Goal: Check status: Check status

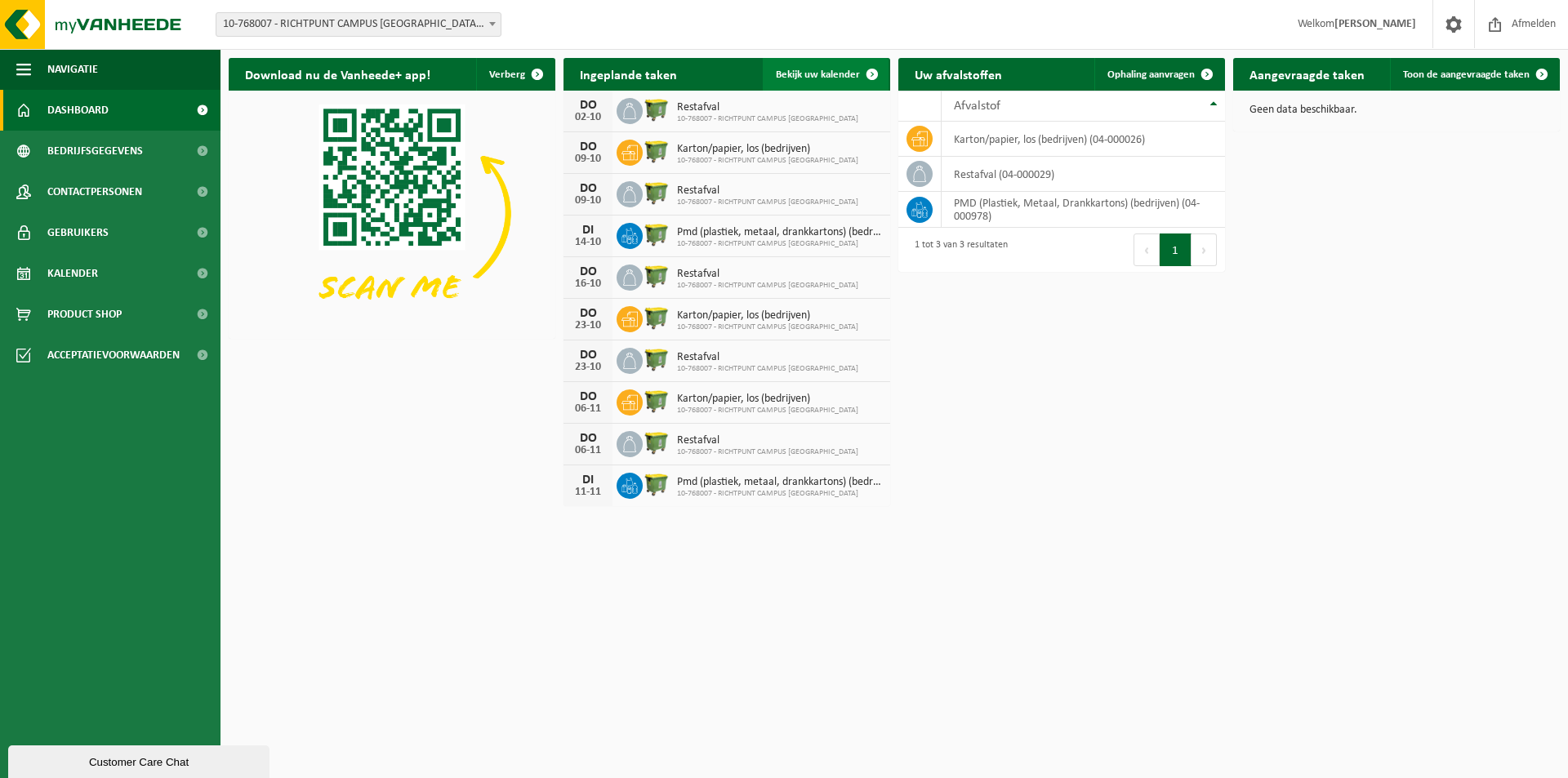
click at [805, 71] on span "Bekijk uw kalender" at bounding box center [817, 74] width 84 height 10
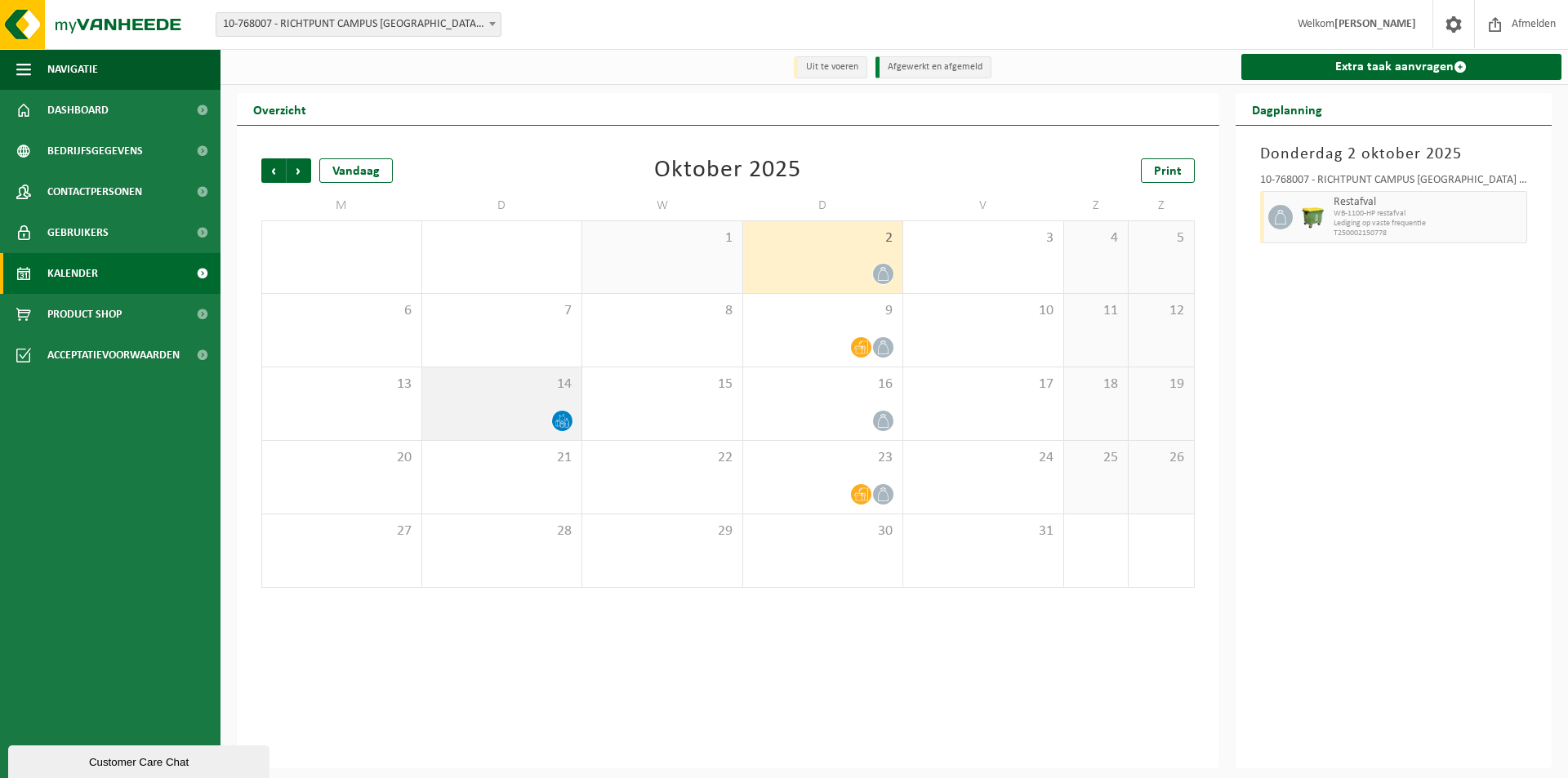
click at [562, 424] on icon at bounding box center [562, 421] width 14 height 14
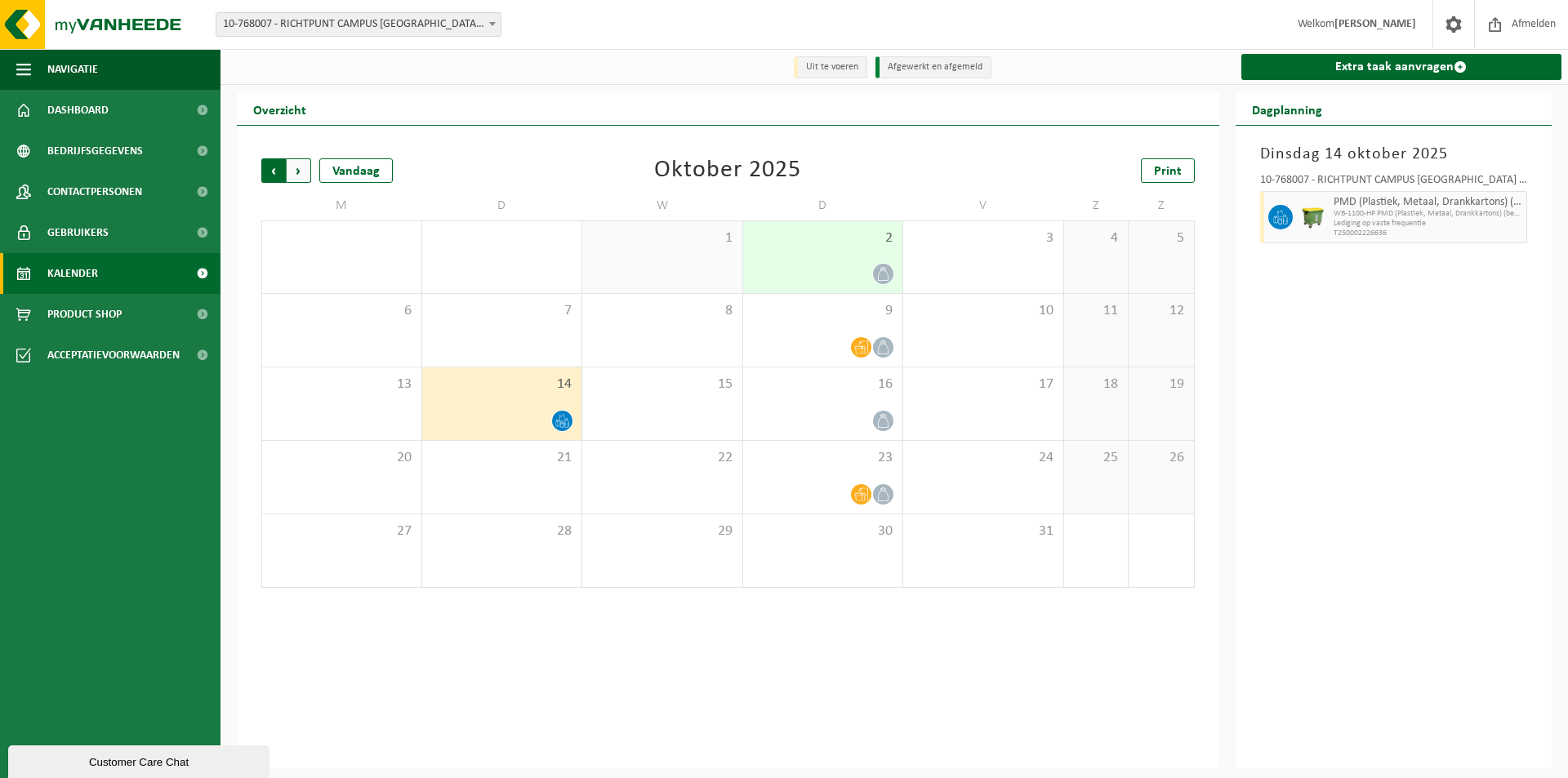
click at [302, 172] on span "Volgende" at bounding box center [299, 170] width 24 height 24
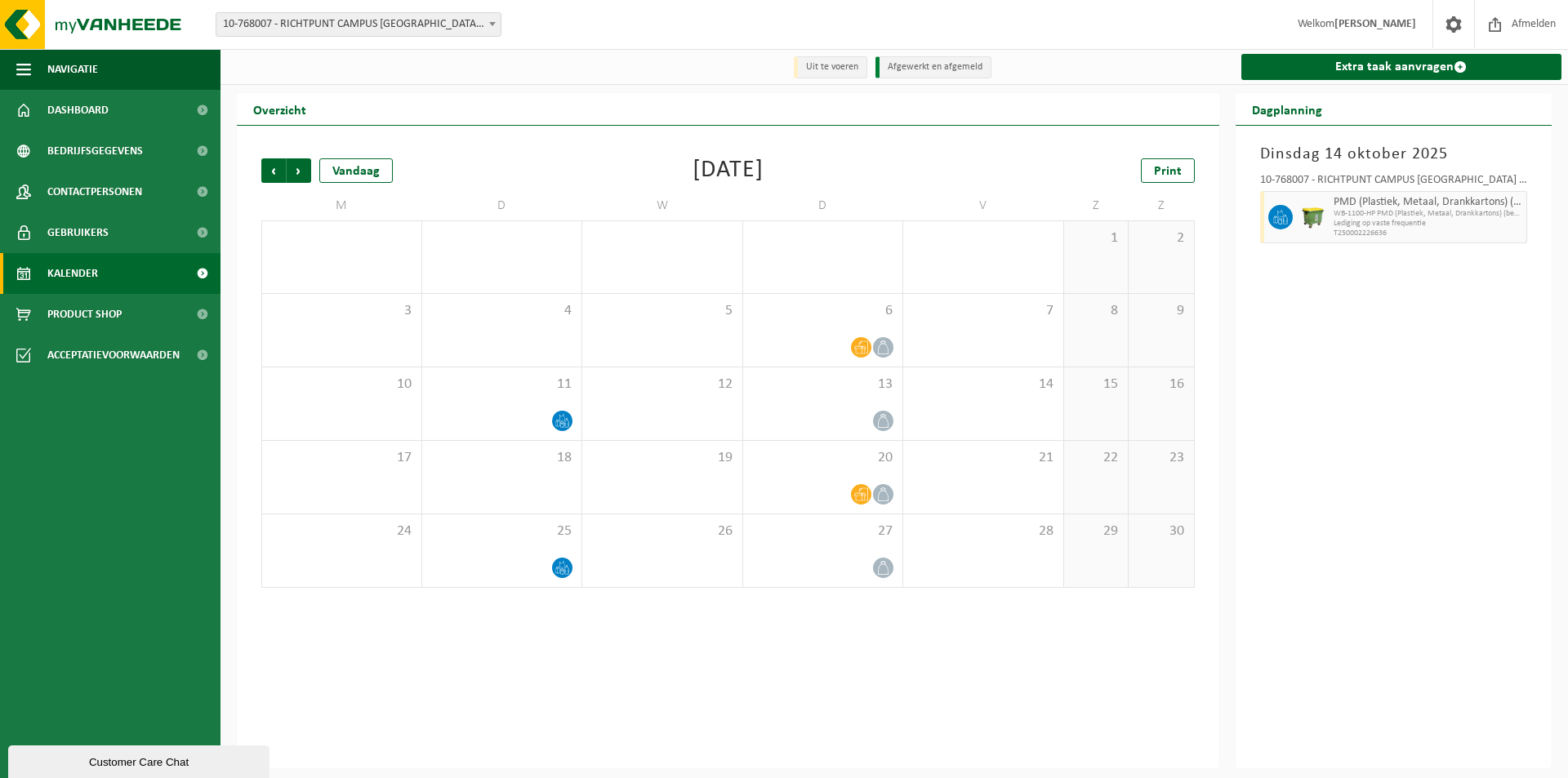
click at [302, 172] on span "Volgende" at bounding box center [299, 170] width 24 height 24
click at [274, 170] on span "Vorige" at bounding box center [274, 170] width 24 height 24
click at [272, 170] on span "Vorige" at bounding box center [274, 170] width 24 height 24
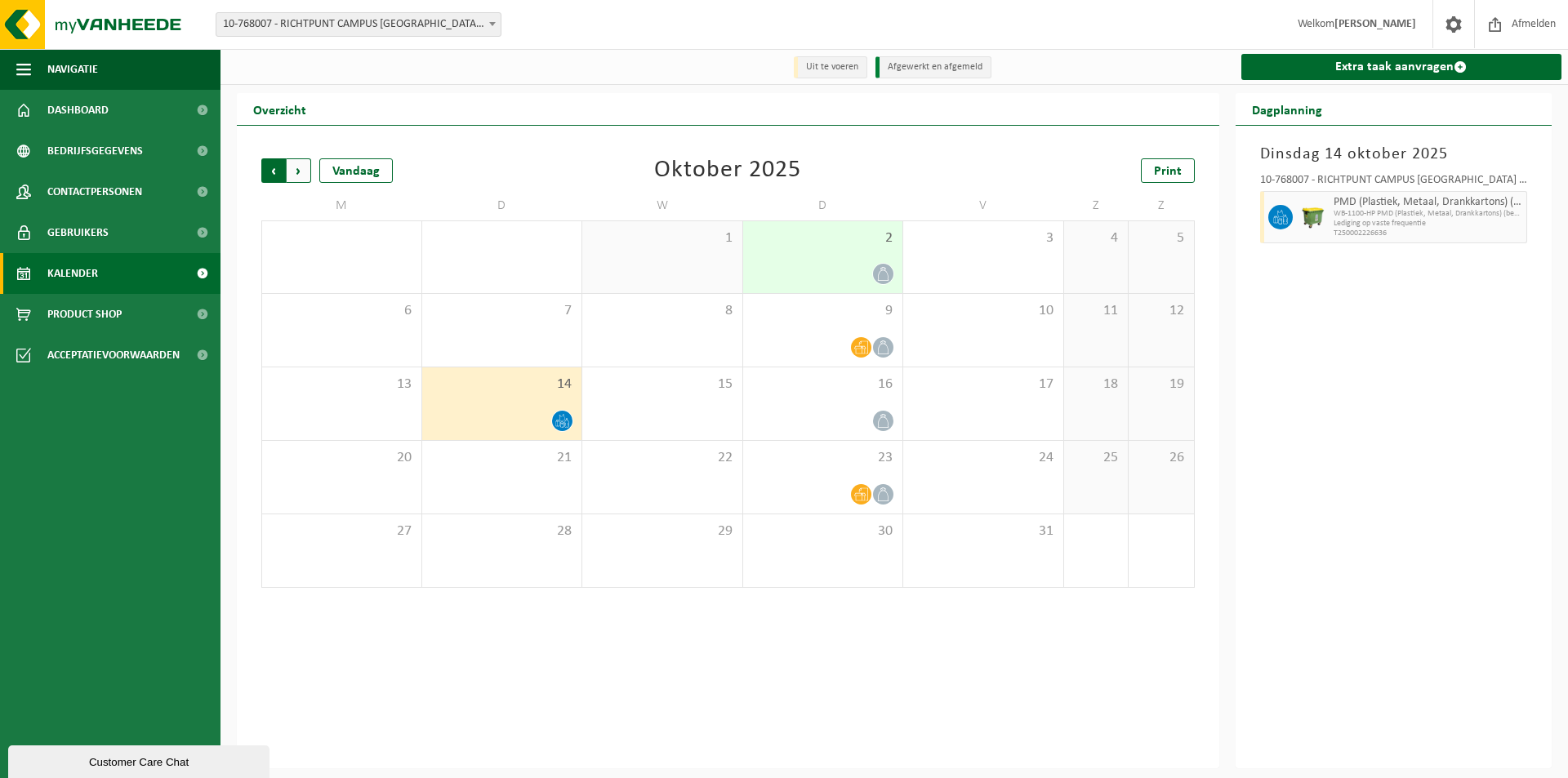
click at [301, 168] on span "Volgende" at bounding box center [299, 170] width 24 height 24
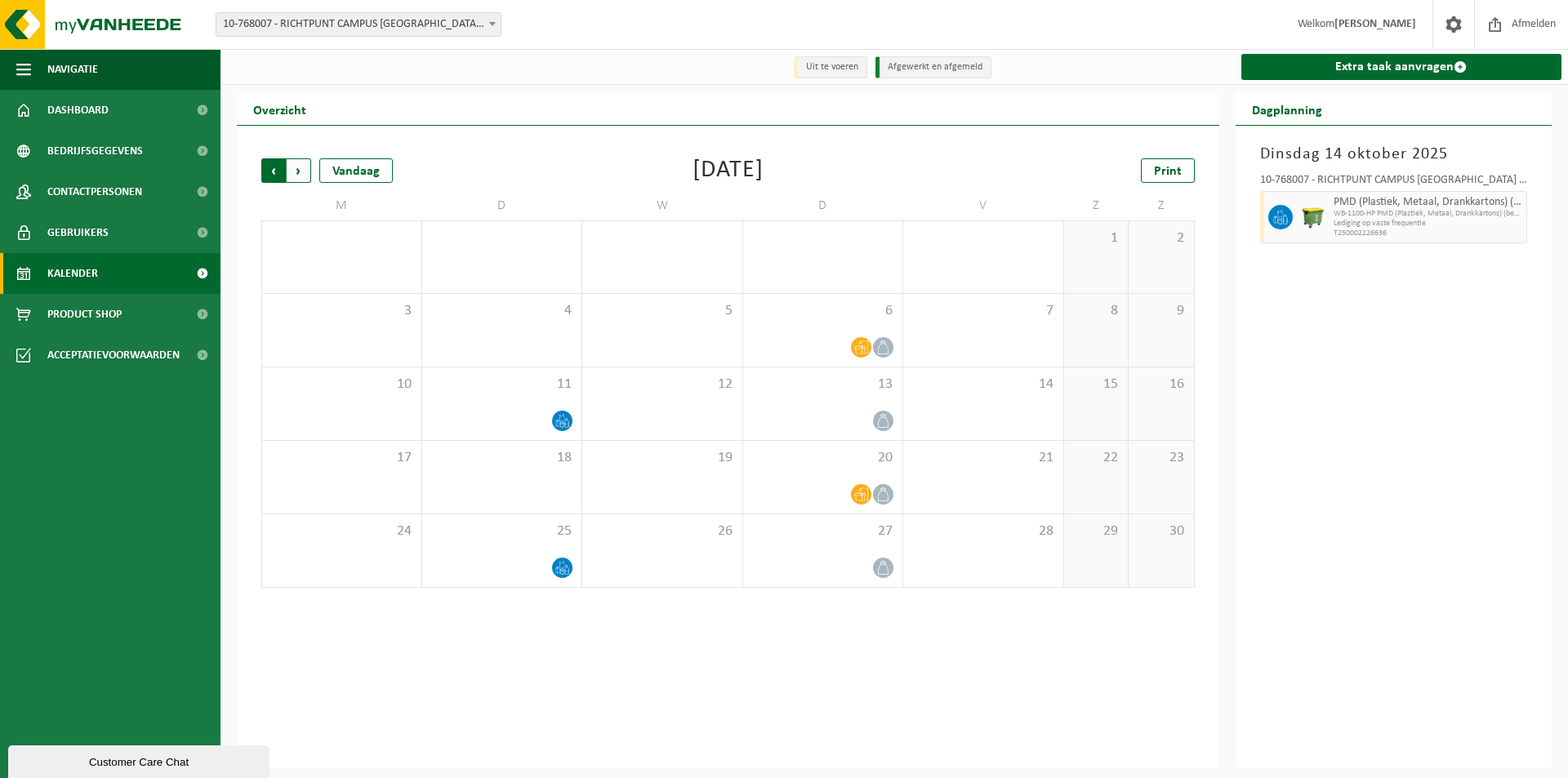
click at [306, 173] on span "Volgende" at bounding box center [299, 170] width 24 height 24
click at [306, 172] on span "Volgende" at bounding box center [299, 170] width 24 height 24
click at [269, 180] on span "Vorige" at bounding box center [274, 170] width 24 height 24
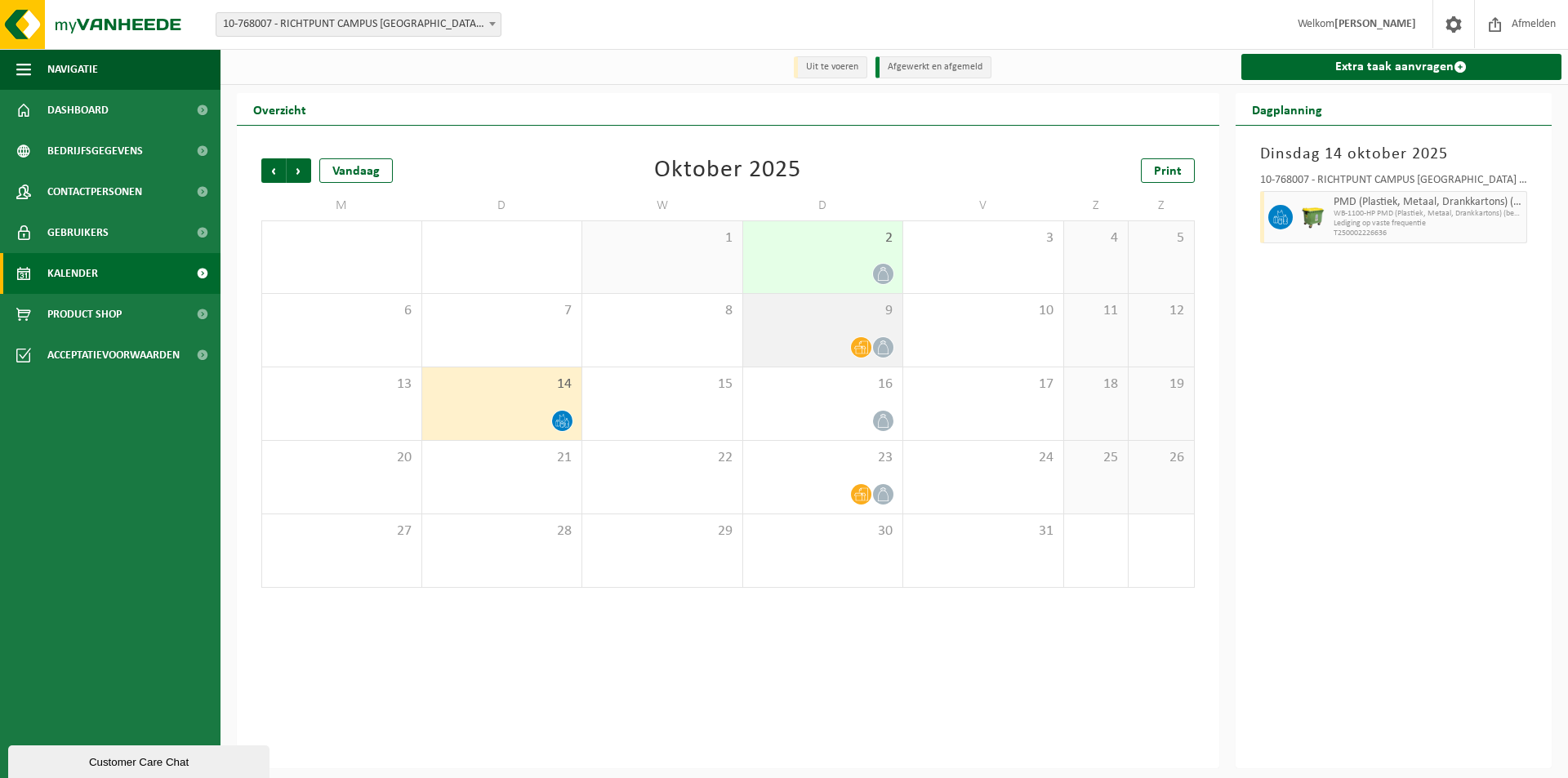
click at [829, 328] on div "9" at bounding box center [823, 331] width 160 height 73
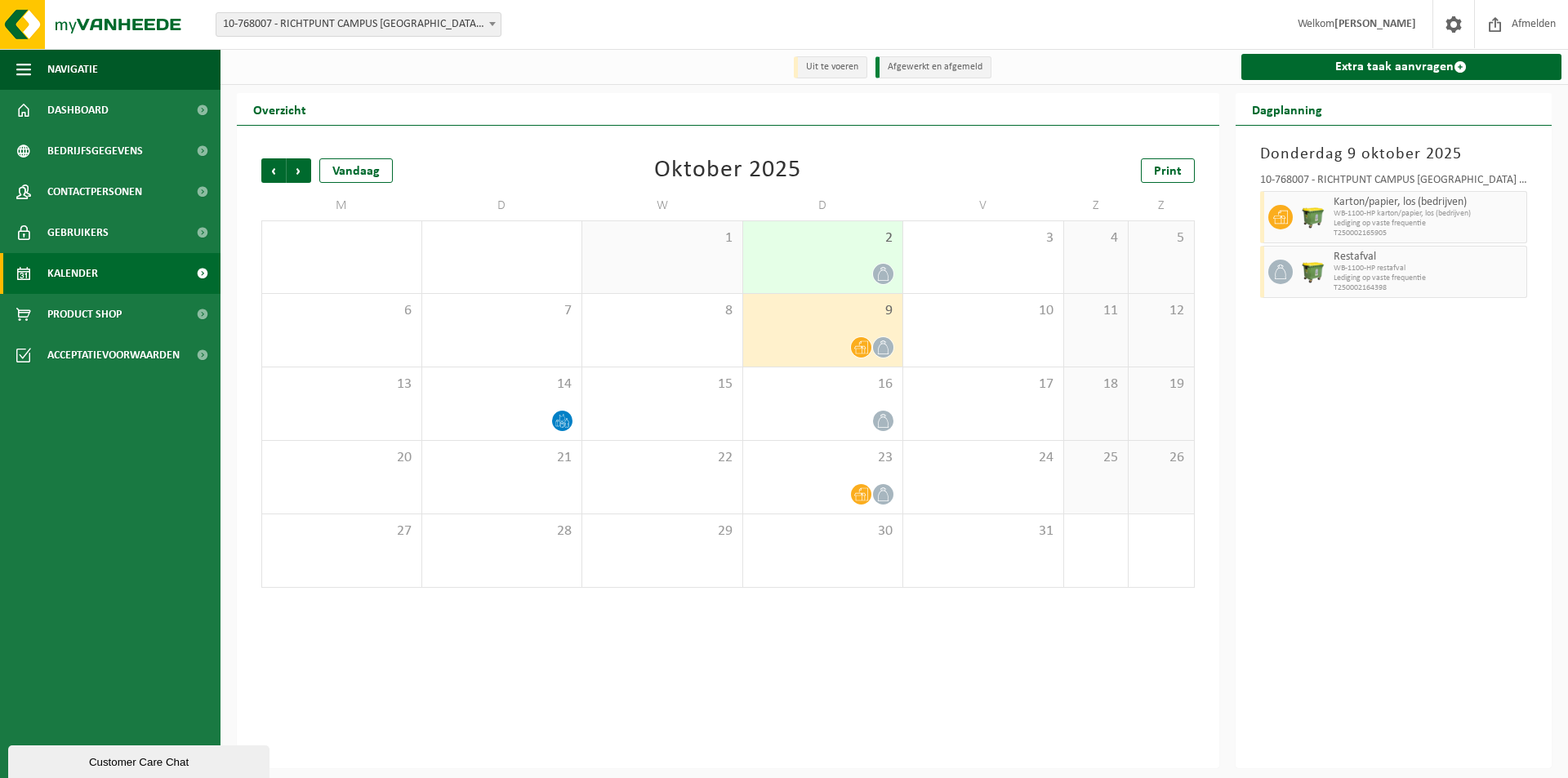
click at [823, 327] on div "9" at bounding box center [823, 331] width 160 height 73
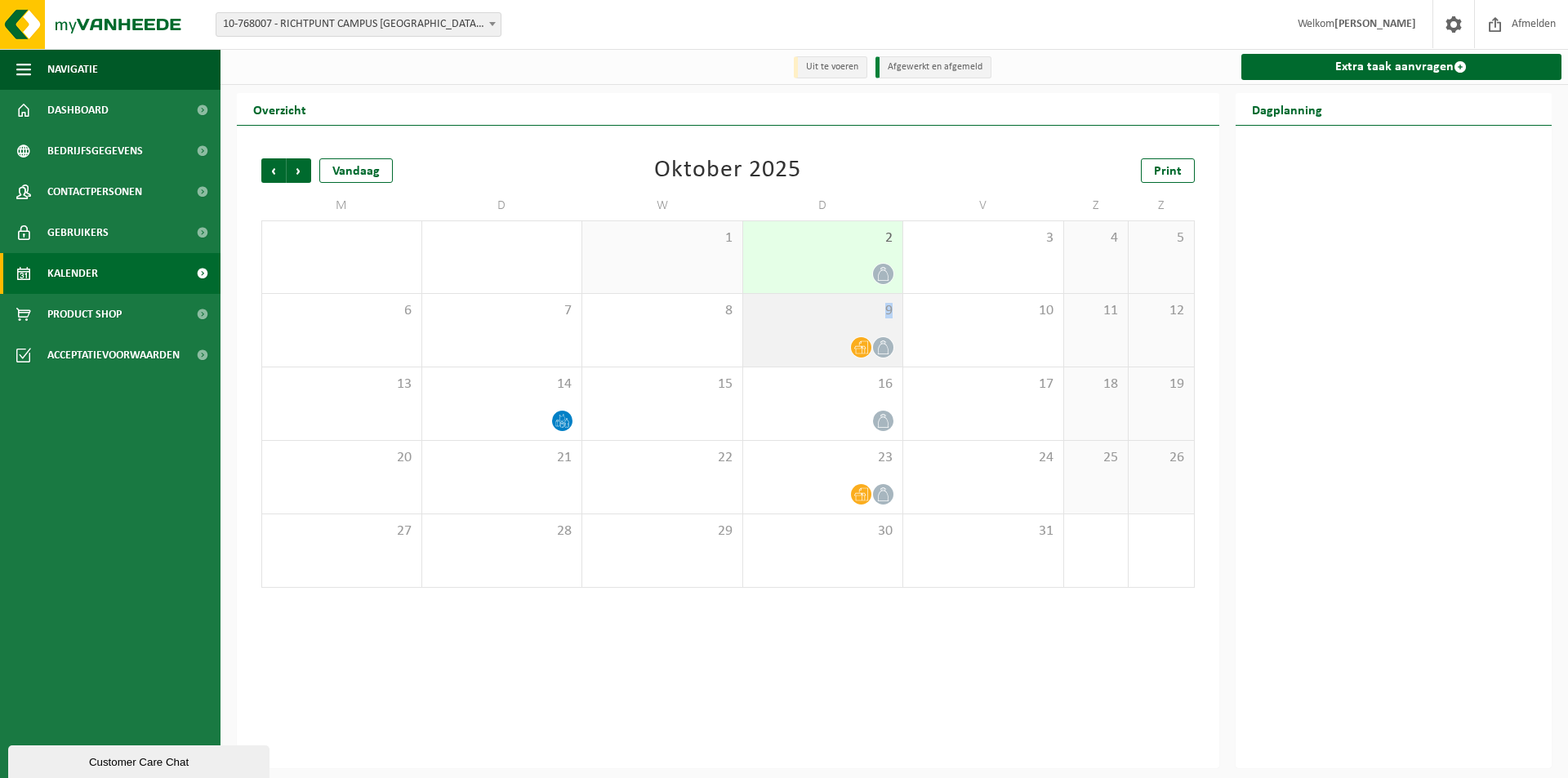
click at [823, 327] on div "9" at bounding box center [823, 331] width 160 height 73
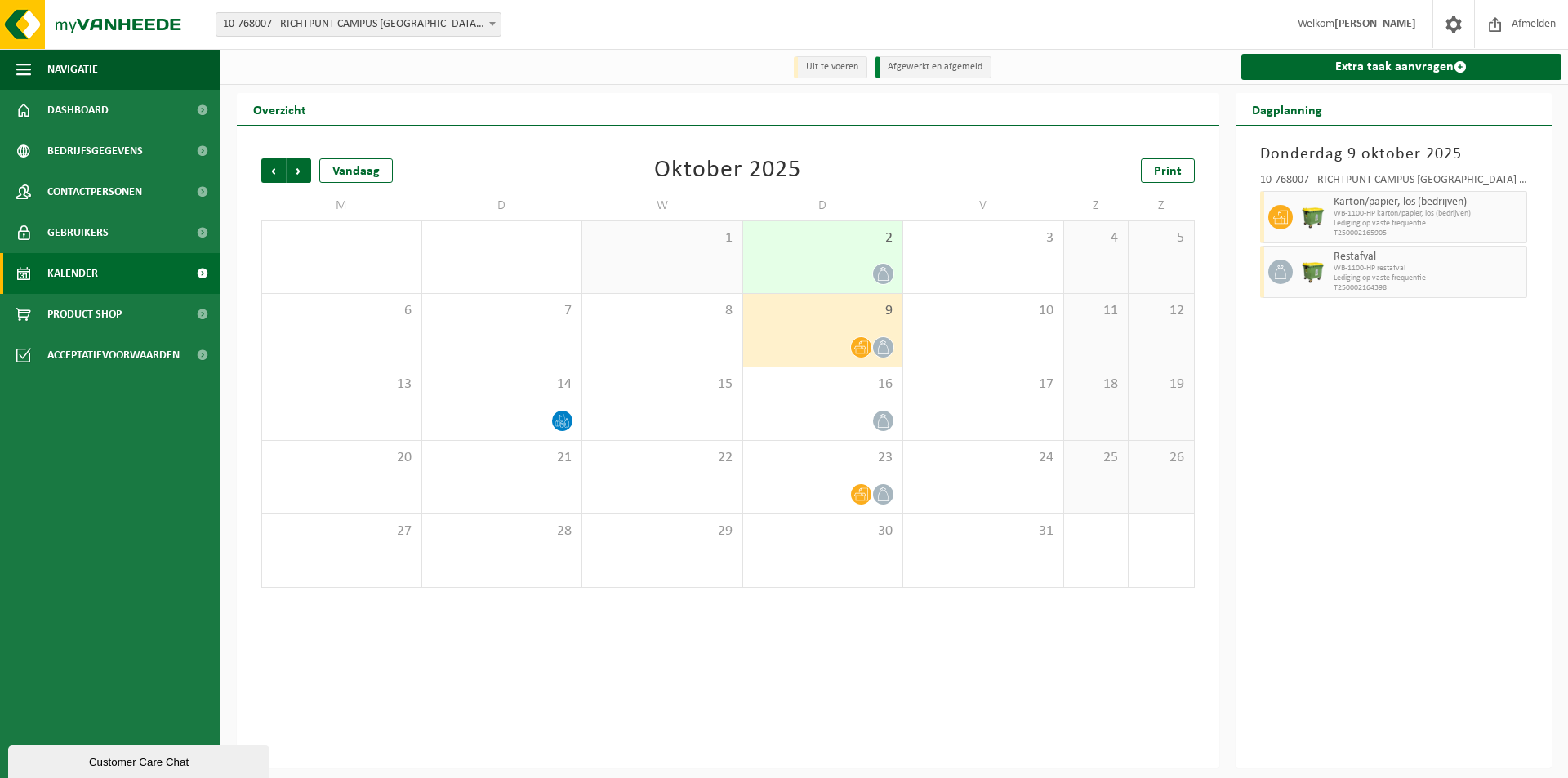
click at [804, 337] on div "9" at bounding box center [823, 331] width 160 height 73
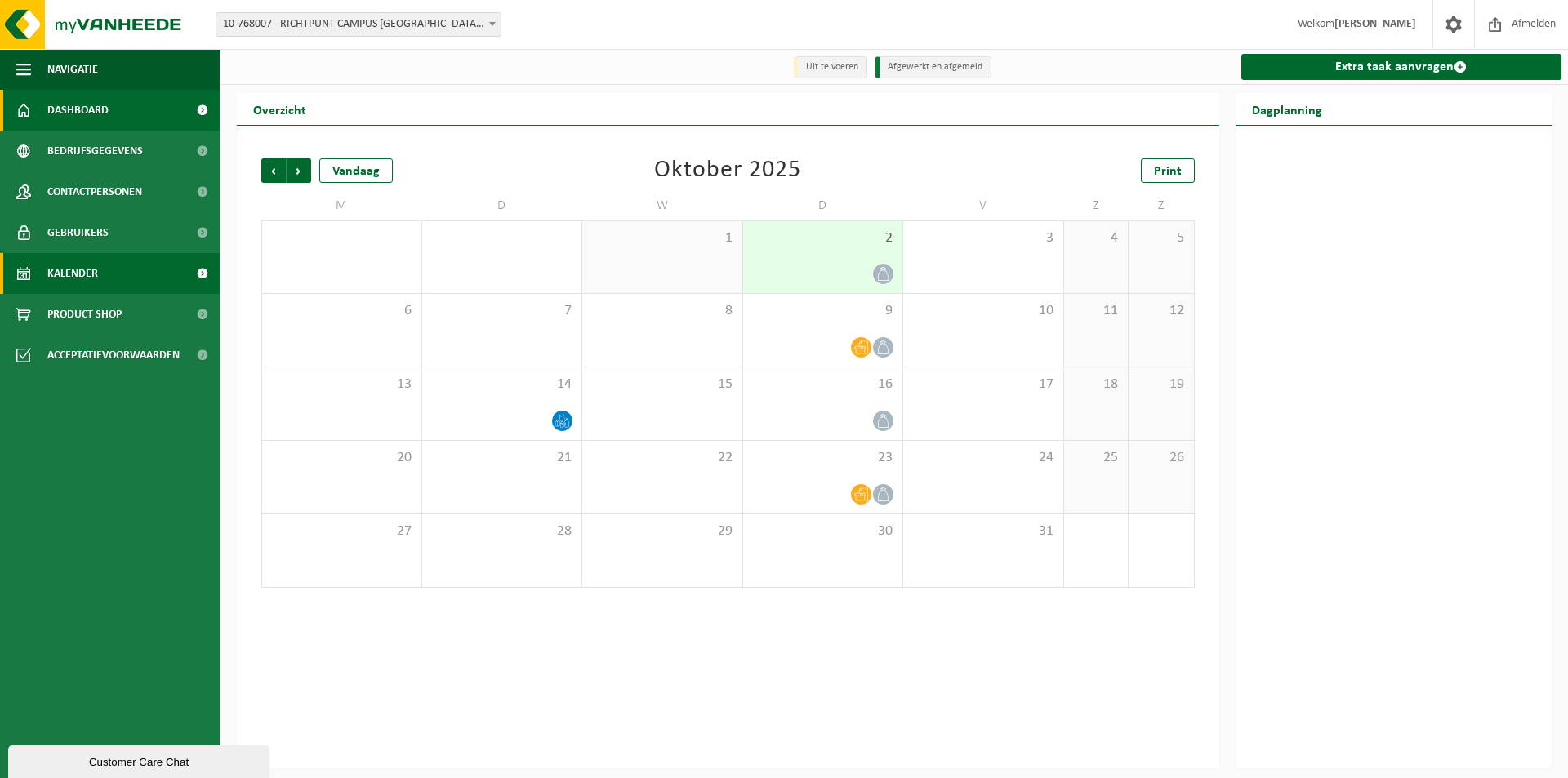
click at [94, 115] on span "Dashboard" at bounding box center [78, 110] width 61 height 41
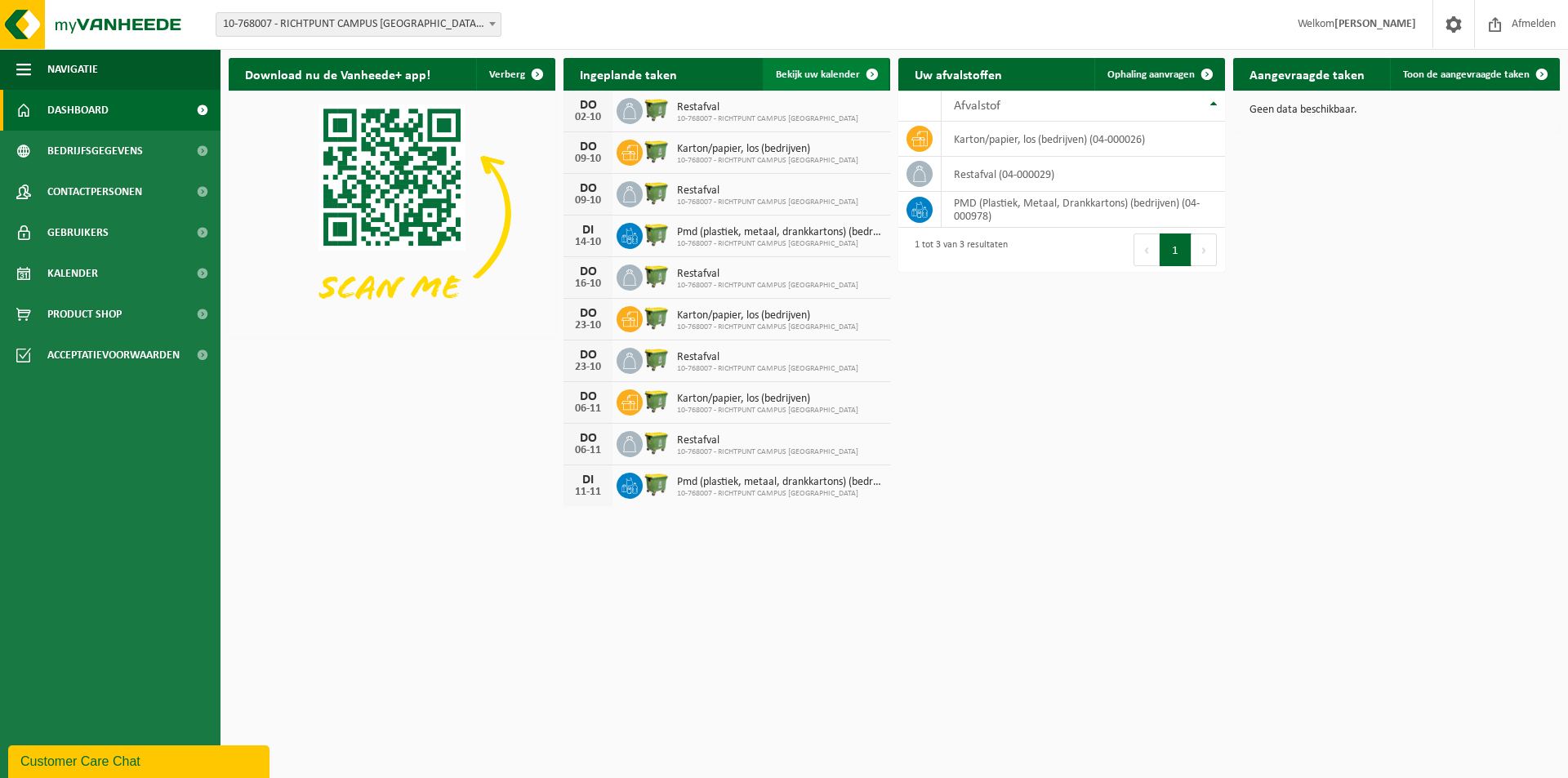
click at [813, 74] on span "Bekijk uw kalender" at bounding box center [817, 74] width 84 height 10
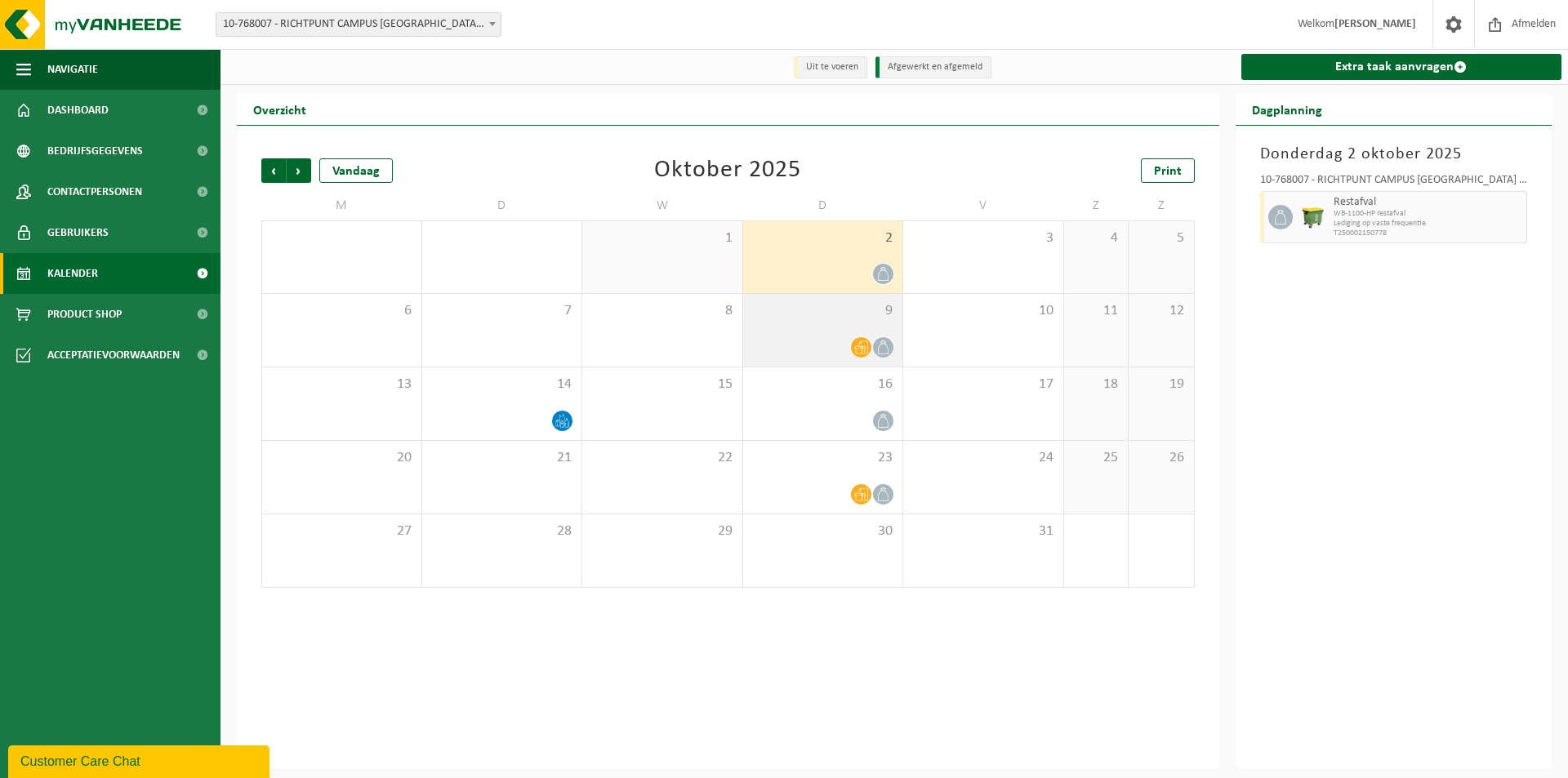
click at [827, 342] on div at bounding box center [823, 347] width 144 height 22
